Goal: Check status: Check status

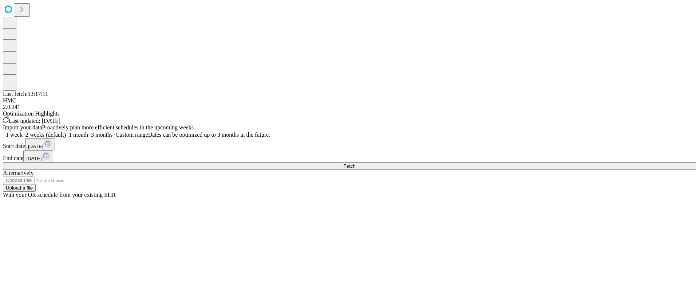
click at [516, 170] on button "Fetch" at bounding box center [349, 166] width 693 height 8
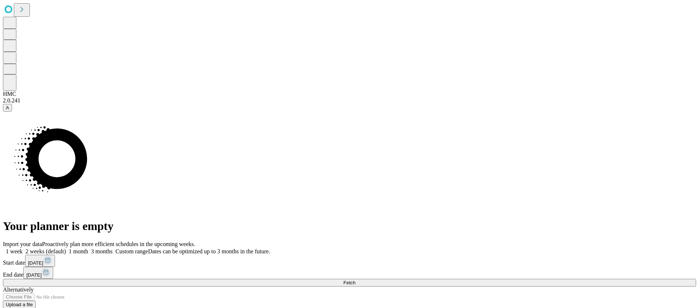
click at [525, 279] on button "Fetch" at bounding box center [349, 283] width 693 height 8
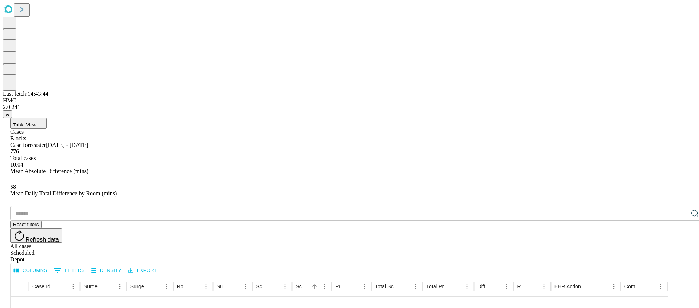
scroll to position [370, 0]
click at [689, 292] on div at bounding box center [349, 154] width 699 height 308
